Goal: Task Accomplishment & Management: Manage account settings

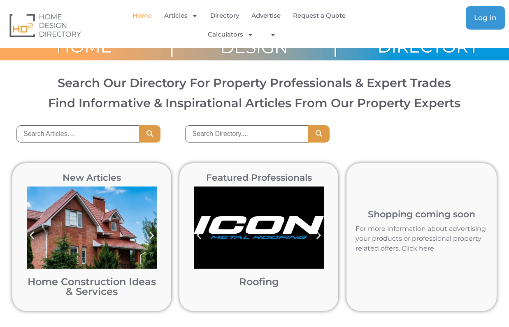
click at [490, 16] on span "Log in" at bounding box center [485, 17] width 23 height 7
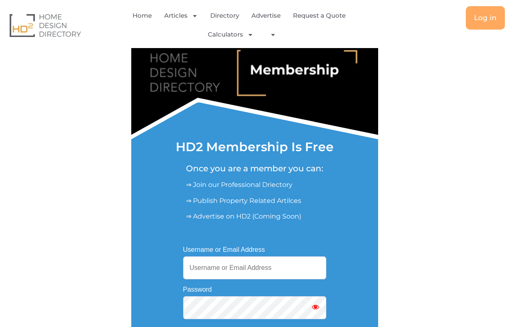
type input "[PERSON_NAME][EMAIL_ADDRESS][DOMAIN_NAME]"
click at [165, 302] on div "Username or Email Address [PERSON_NAME][EMAIL_ADDRESS][DOMAIN_NAME] Password Re…" at bounding box center [254, 304] width 247 height 144
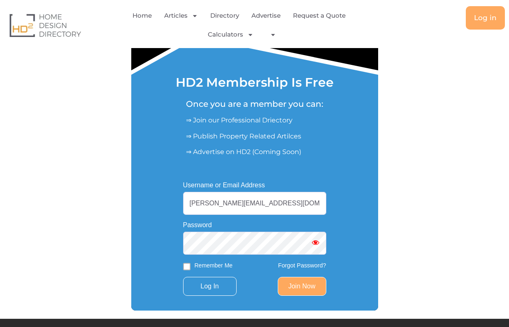
scroll to position [65, 0]
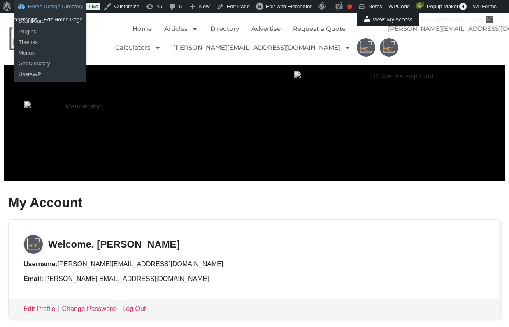
click at [48, 6] on link "Home Design Directory" at bounding box center [50, 6] width 72 height 13
